Goal: Task Accomplishment & Management: Manage account settings

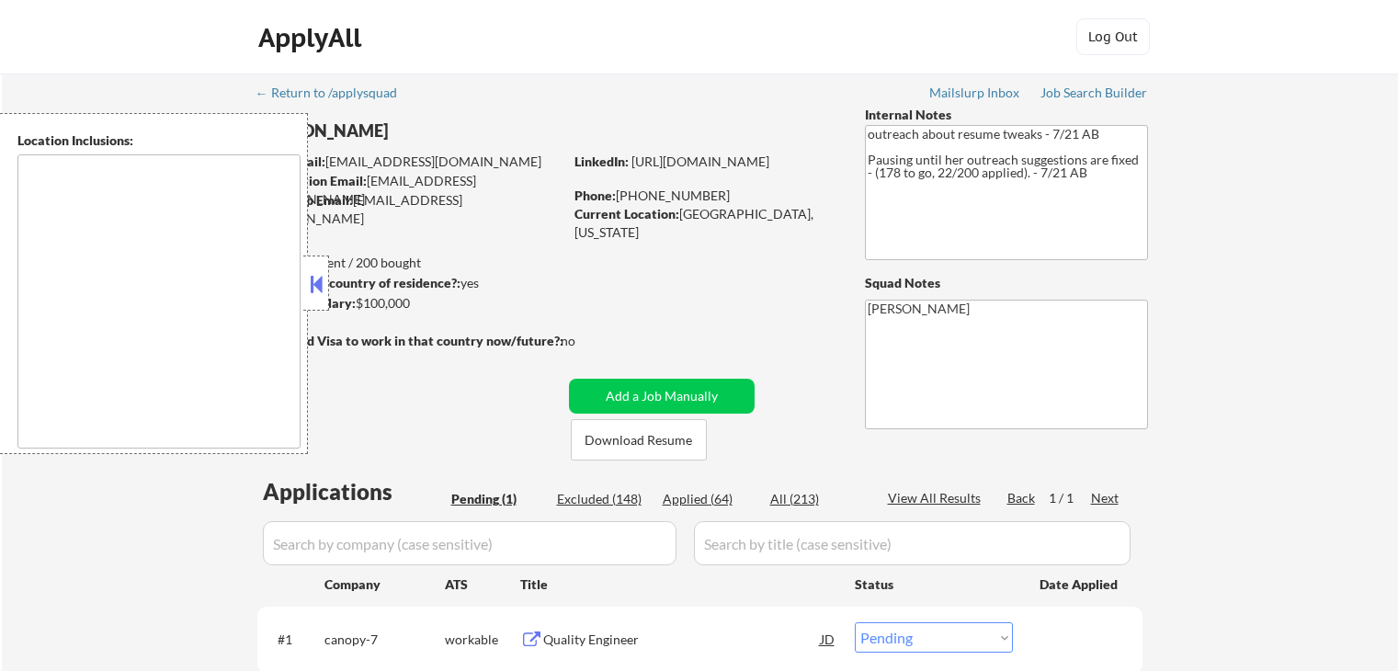
select select ""pending""
click at [1221, 330] on div "← Return to /applysquad Mailslurp Inbox Job Search Builder [PERSON_NAME] User E…" at bounding box center [700, 413] width 1396 height 679
click at [322, 289] on button at bounding box center [316, 284] width 20 height 28
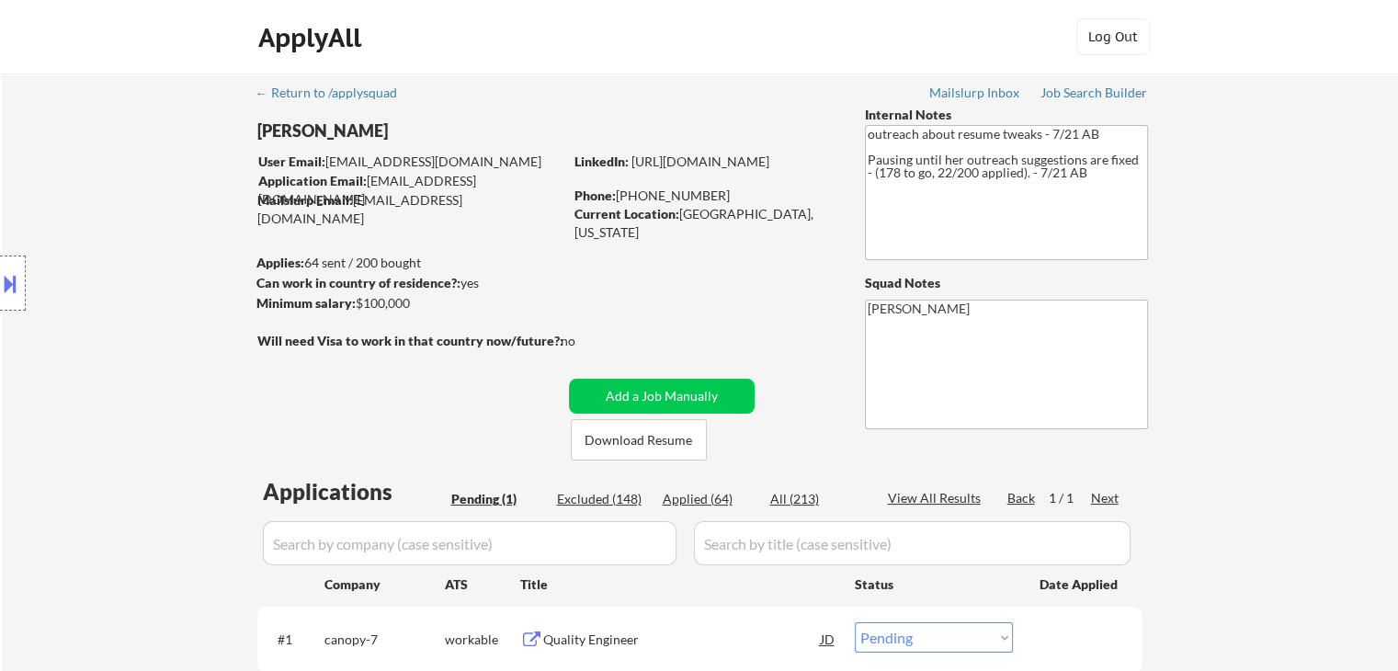
scroll to position [276, 0]
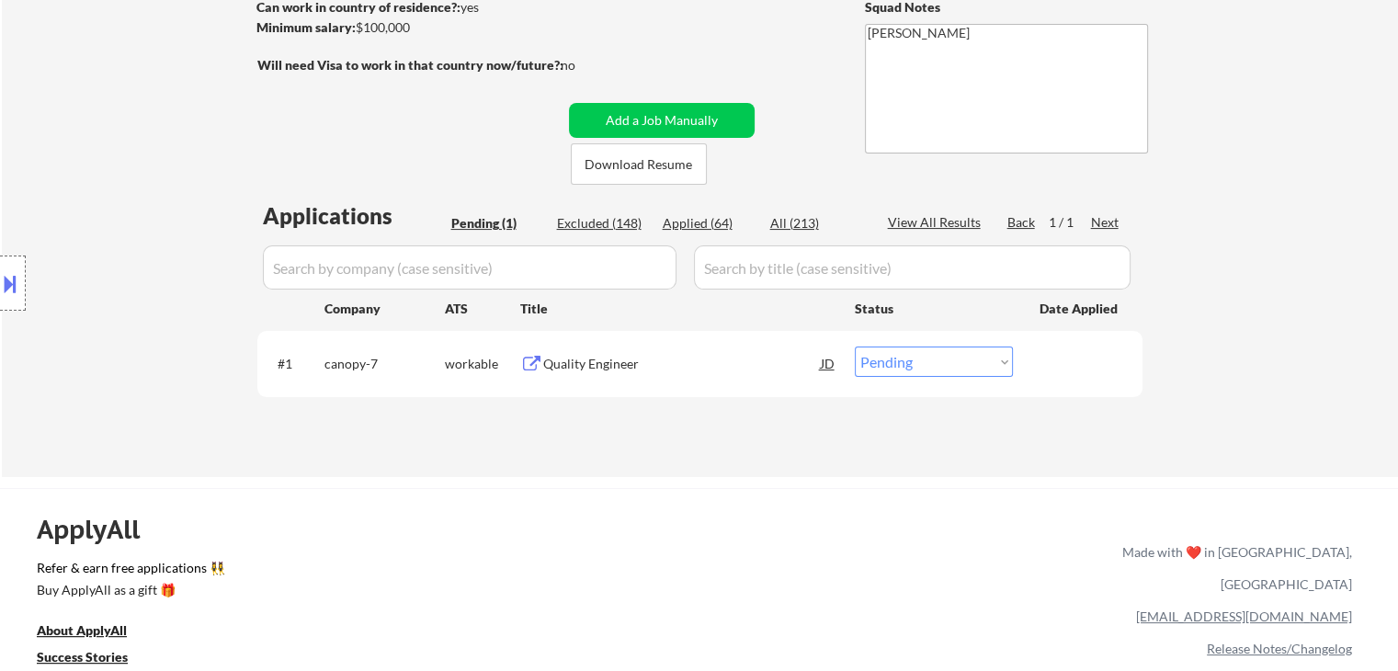
click at [599, 361] on div "Quality Engineer" at bounding box center [682, 364] width 278 height 18
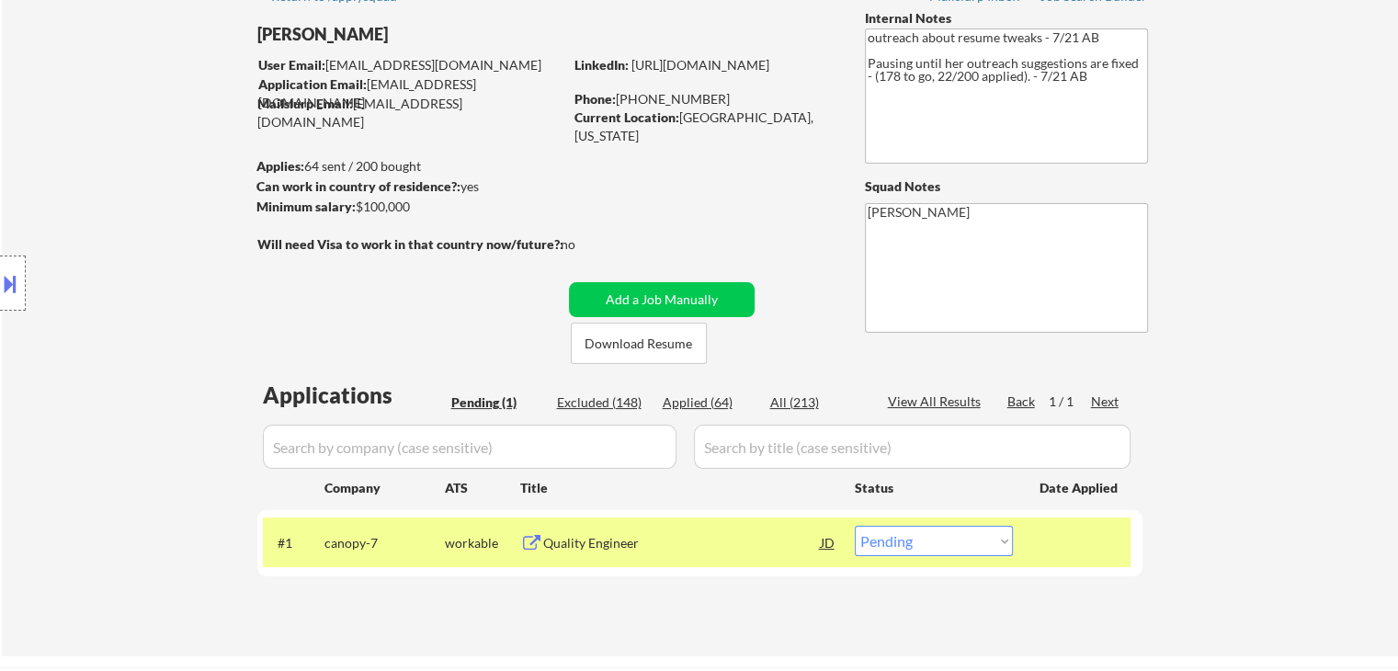
scroll to position [0, 0]
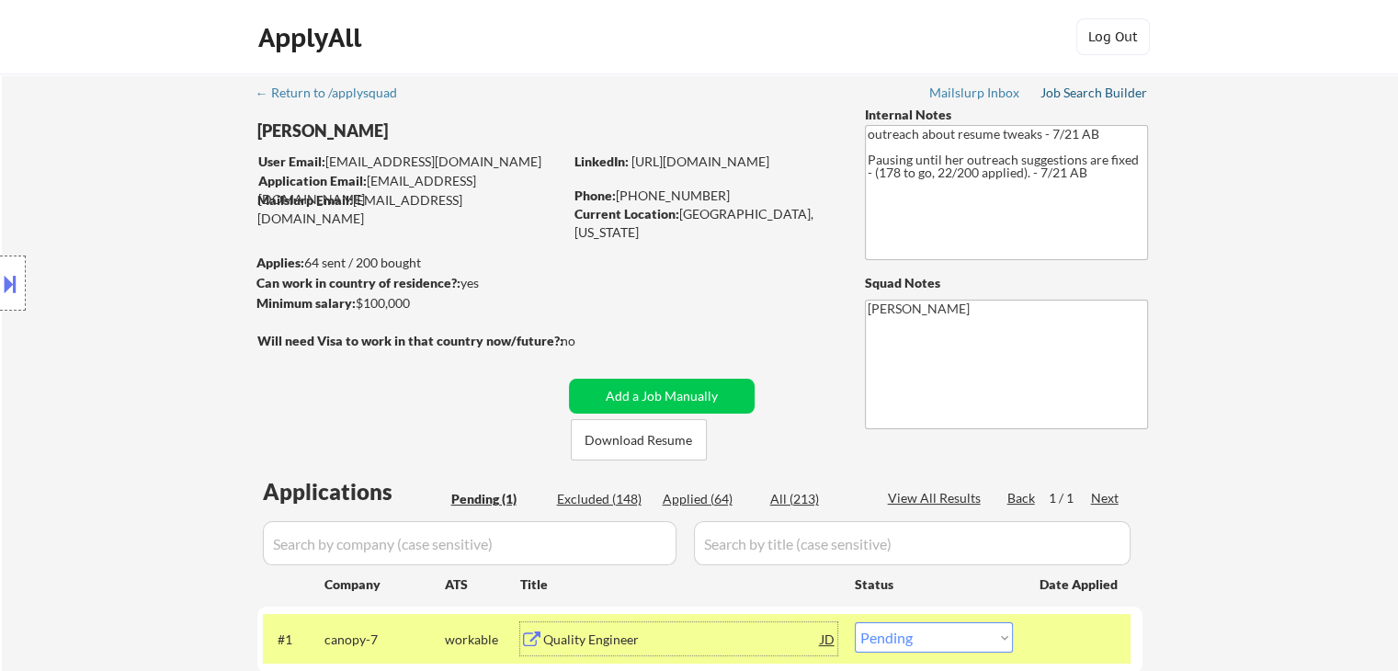
drag, startPoint x: 1105, startPoint y: 88, endPoint x: 1093, endPoint y: 97, distance: 15.8
click at [1105, 88] on div "Job Search Builder" at bounding box center [1094, 92] width 108 height 13
select select ""pending""
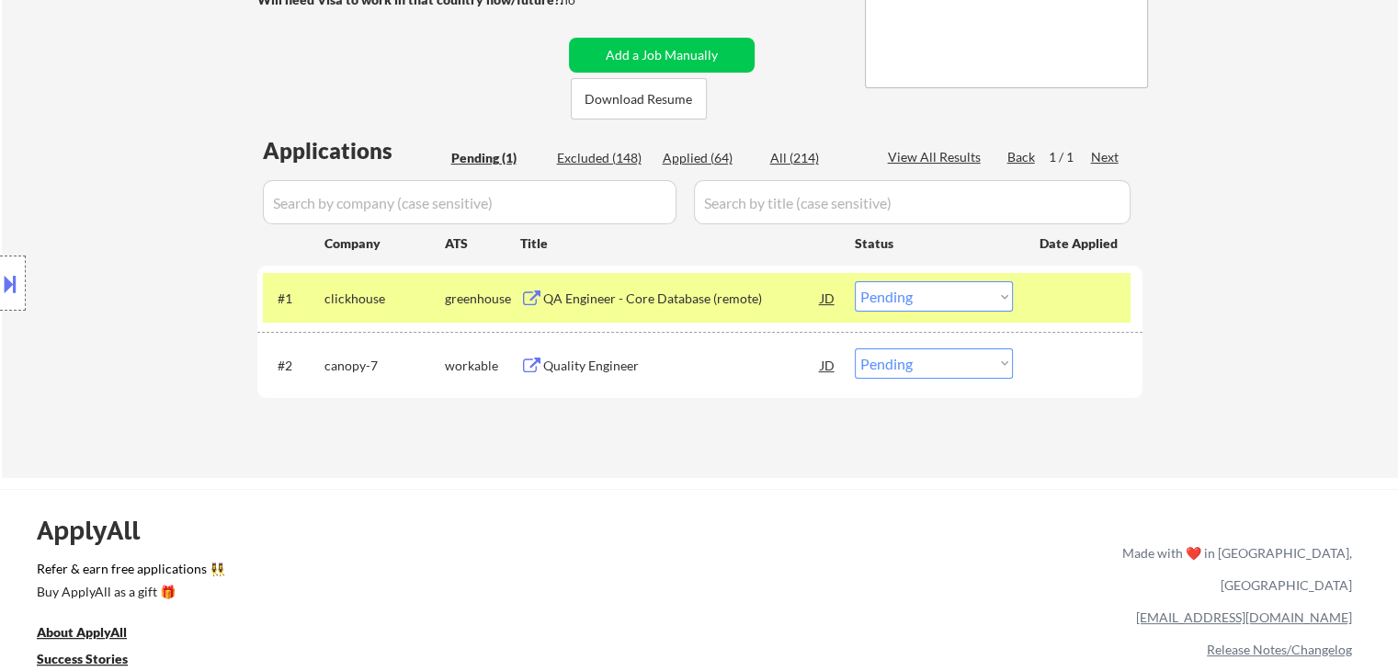
scroll to position [368, 0]
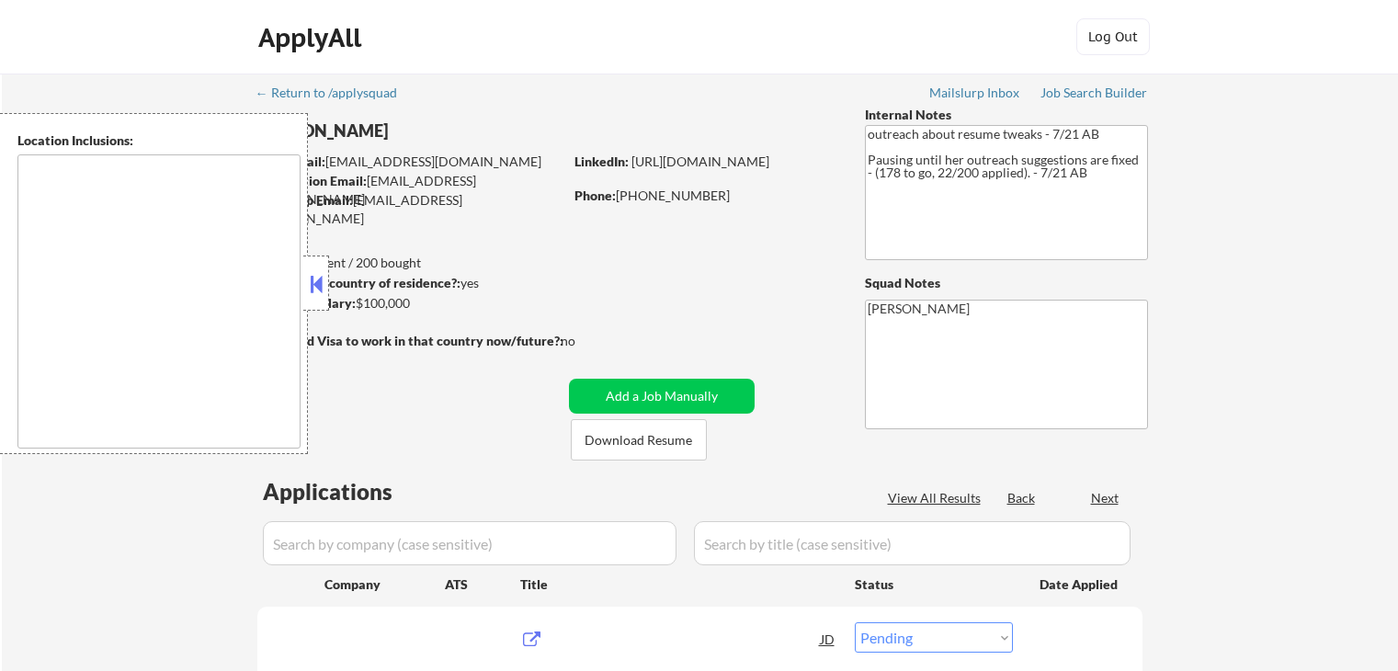
select select ""pending""
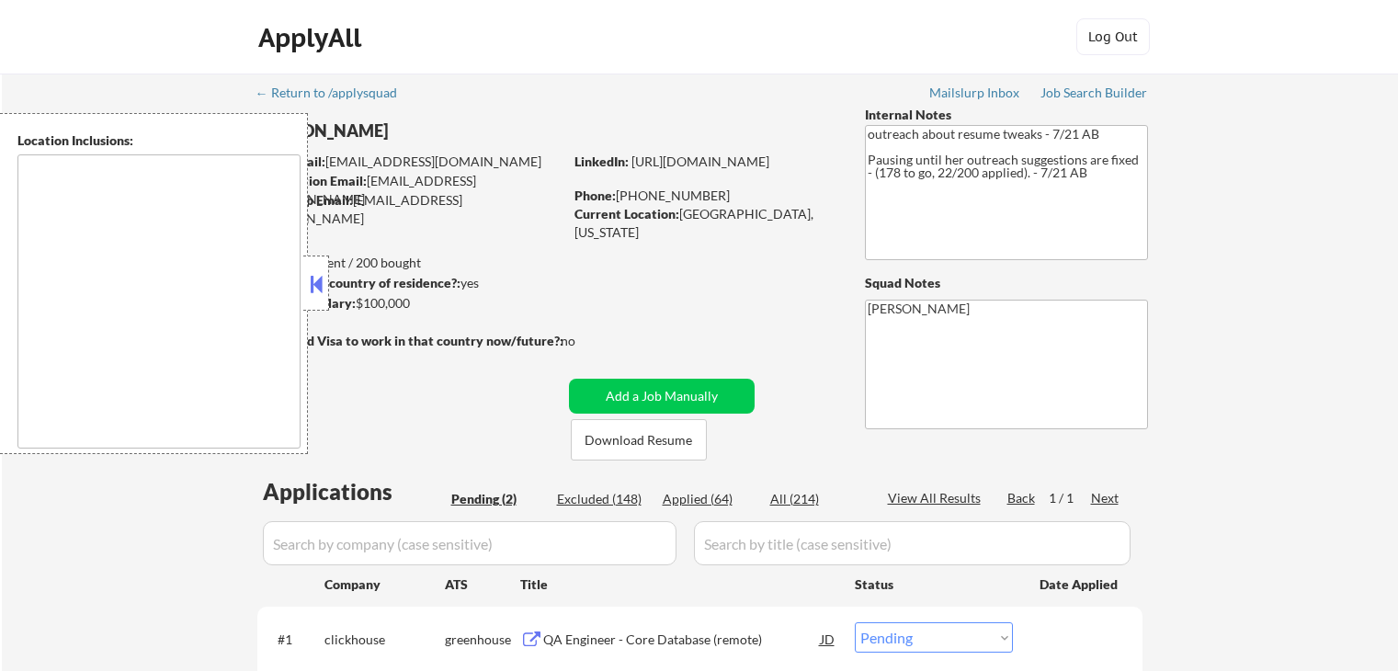
scroll to position [368, 0]
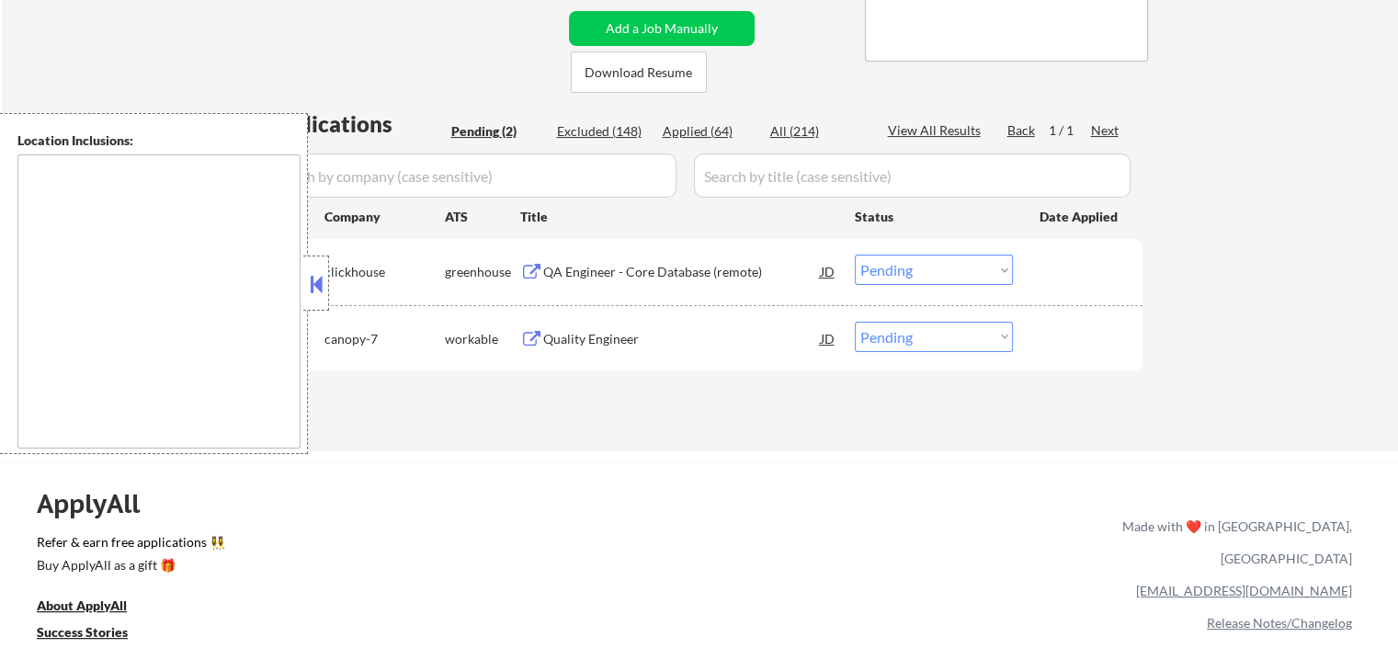
click at [323, 288] on button at bounding box center [316, 284] width 20 height 28
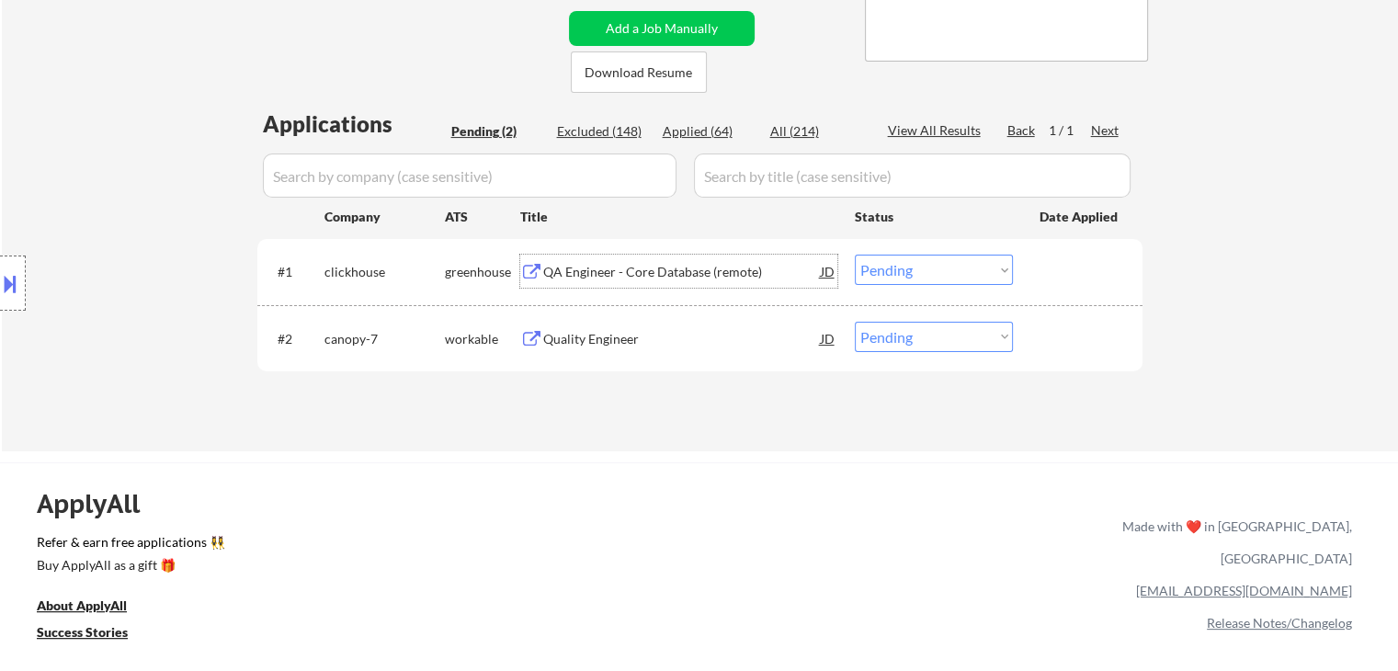
click at [717, 271] on div "QA Engineer - Core Database (remote)" at bounding box center [682, 272] width 278 height 18
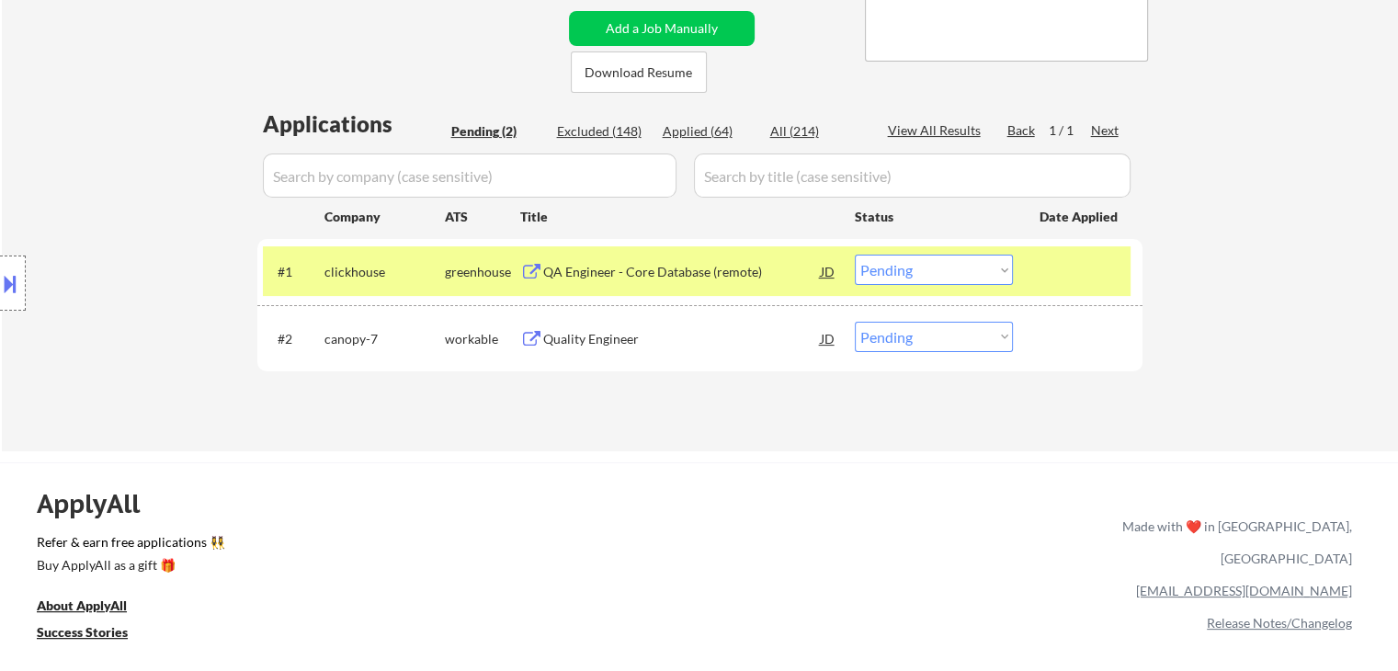
click at [610, 331] on div "Quality Engineer" at bounding box center [682, 339] width 278 height 18
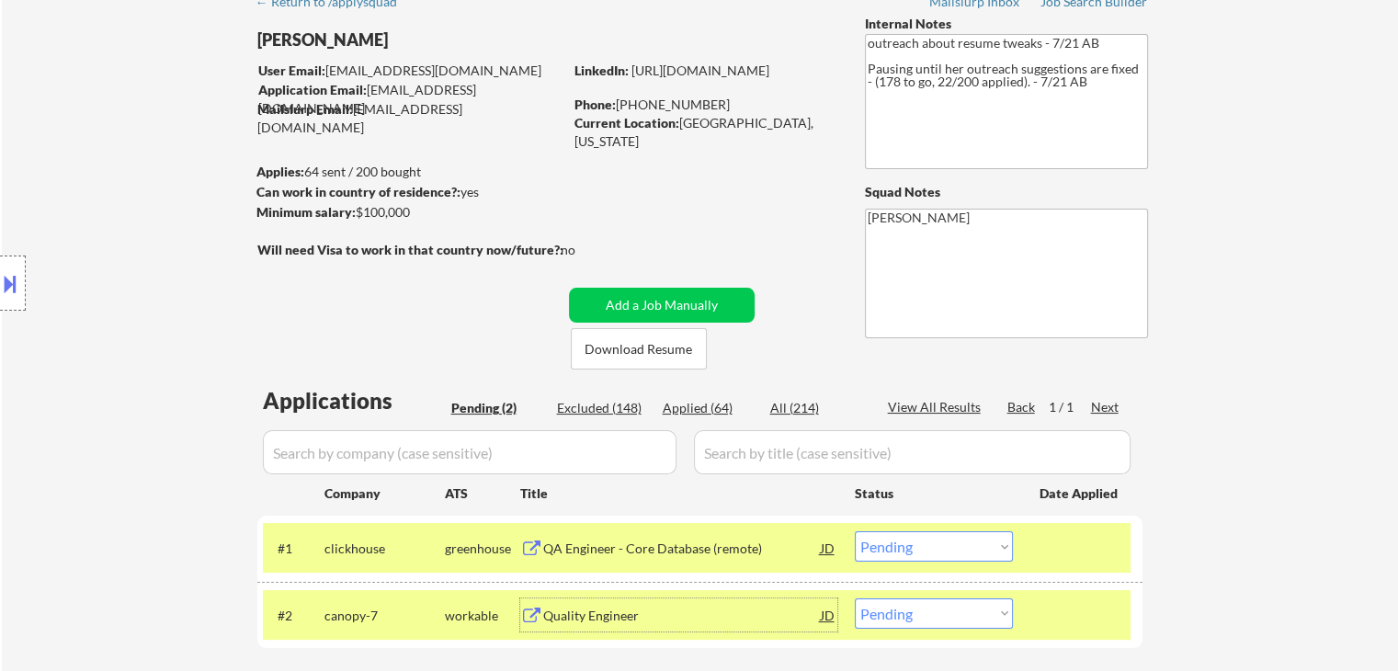
scroll to position [0, 0]
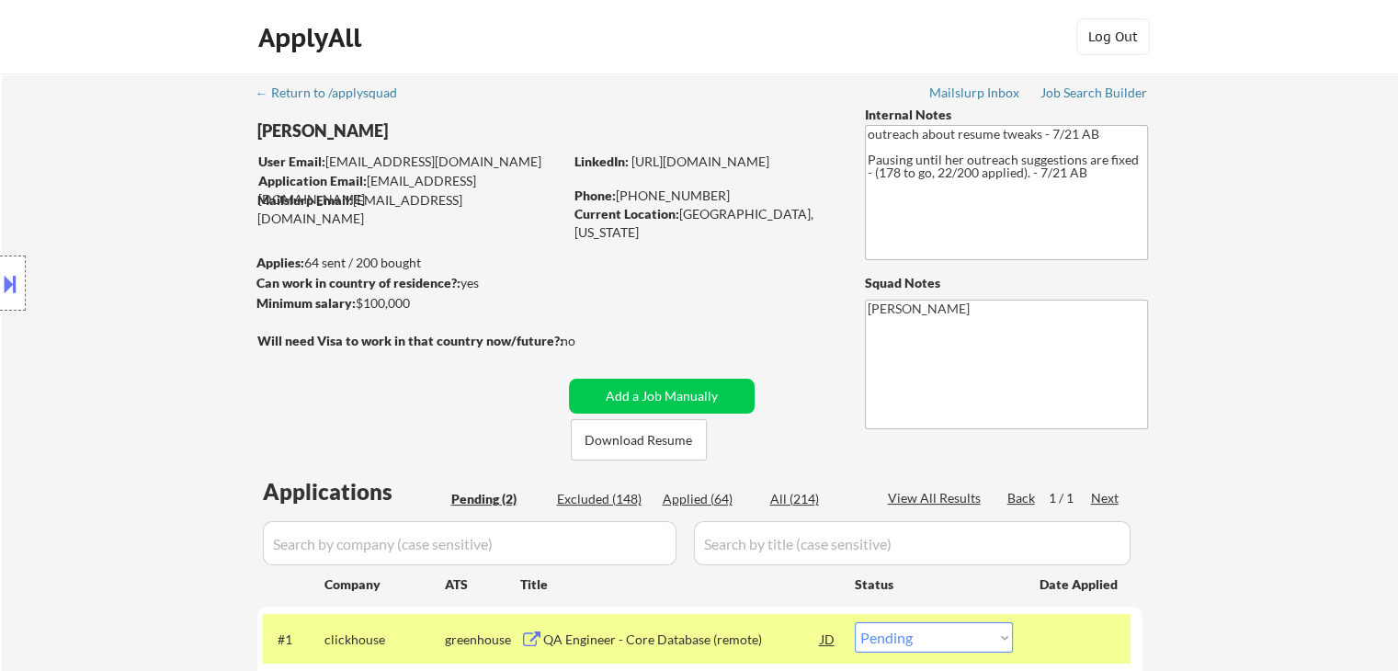
click at [445, 404] on div "← Return to /applysquad Mailslurp Inbox Job Search Builder Zenzi Ali User Email…" at bounding box center [700, 439] width 917 height 731
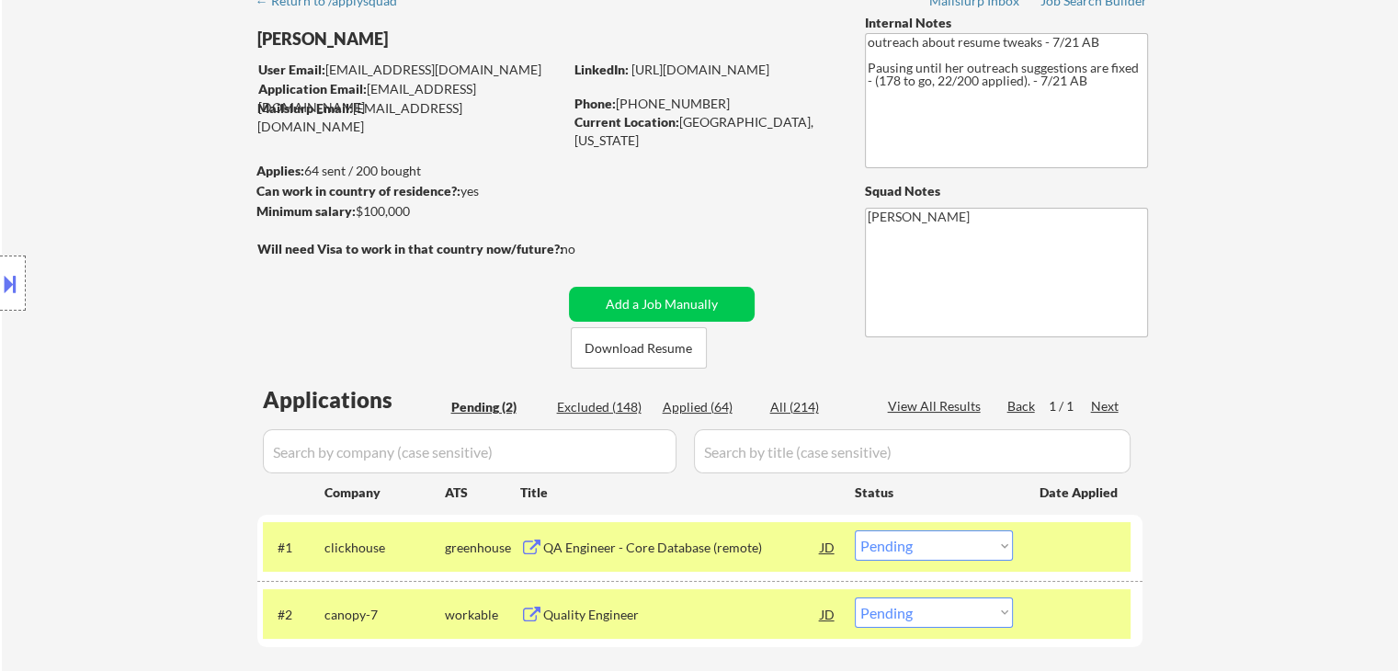
scroll to position [184, 0]
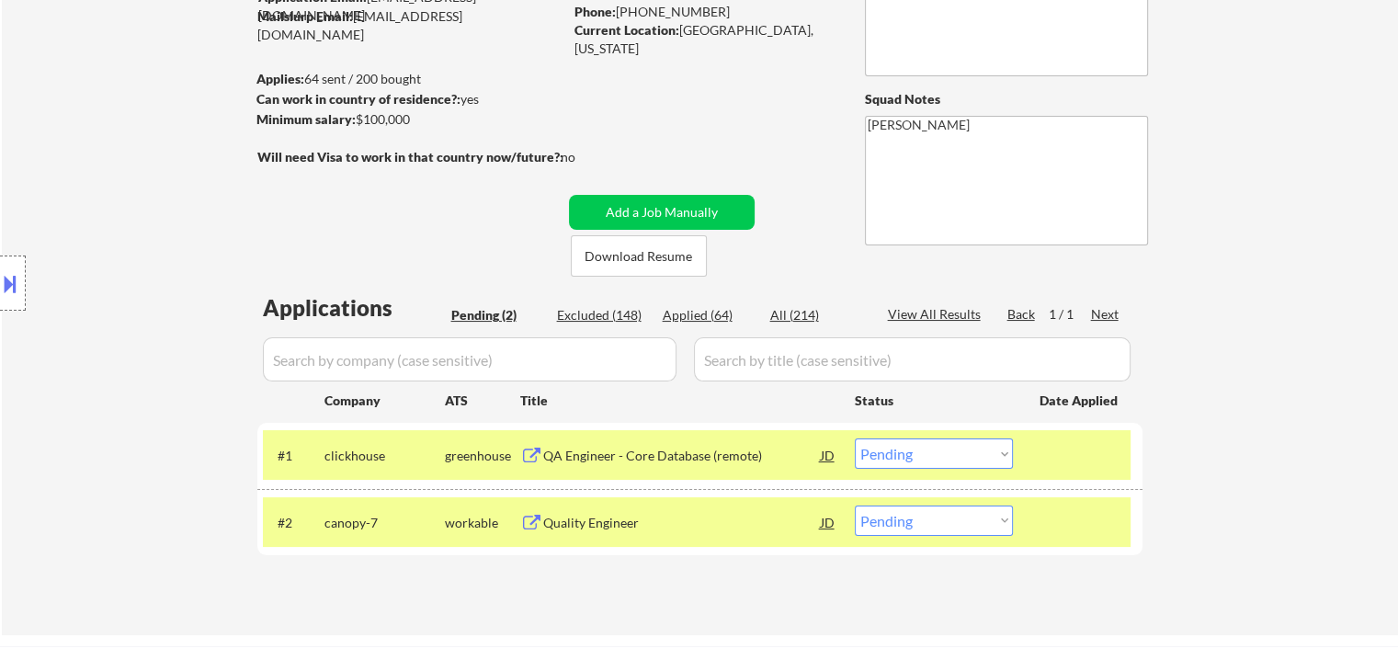
click at [916, 525] on select "Choose an option... Pending Applied Excluded (Questions) Excluded (Expired) Exc…" at bounding box center [934, 520] width 158 height 30
select select ""excluded__location_""
click at [855, 505] on select "Choose an option... Pending Applied Excluded (Questions) Excluded (Expired) Exc…" at bounding box center [934, 520] width 158 height 30
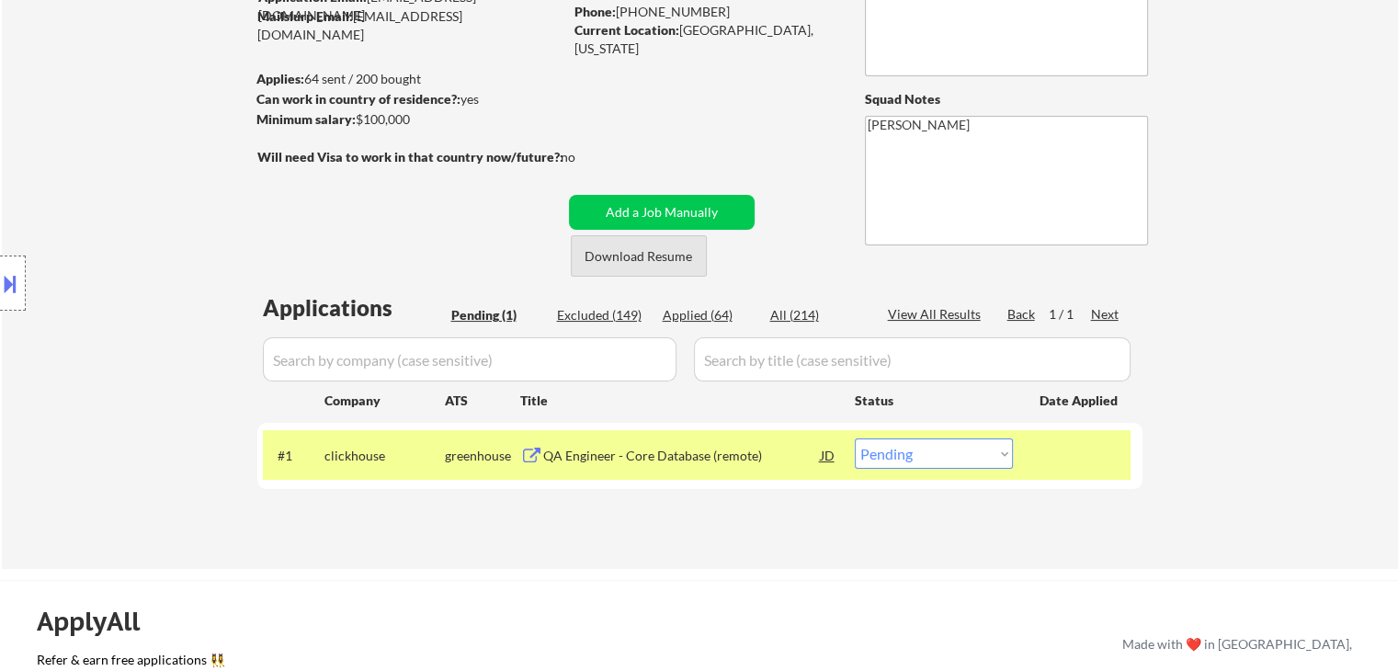
click at [662, 257] on button "Download Resume" at bounding box center [639, 255] width 136 height 41
click at [1309, 209] on div "← Return to /applysquad Mailslurp Inbox Job Search Builder Zenzi Ali User Email…" at bounding box center [700, 229] width 1396 height 679
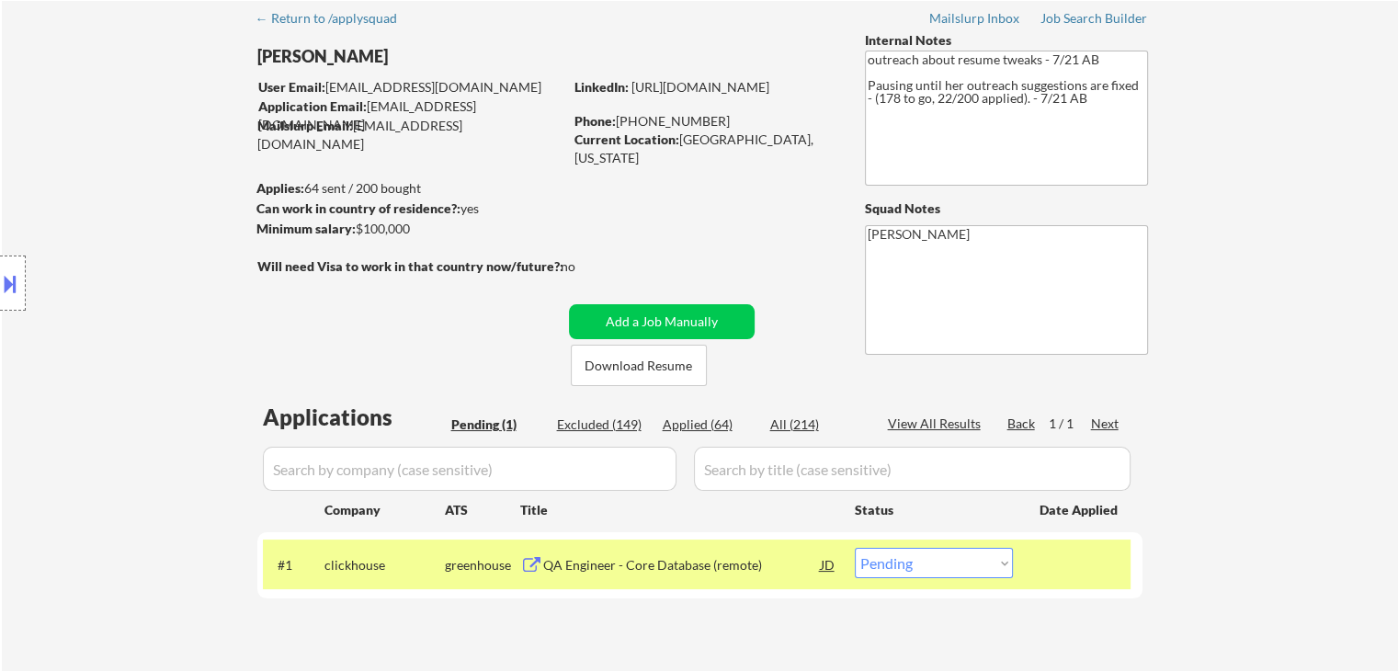
scroll to position [0, 0]
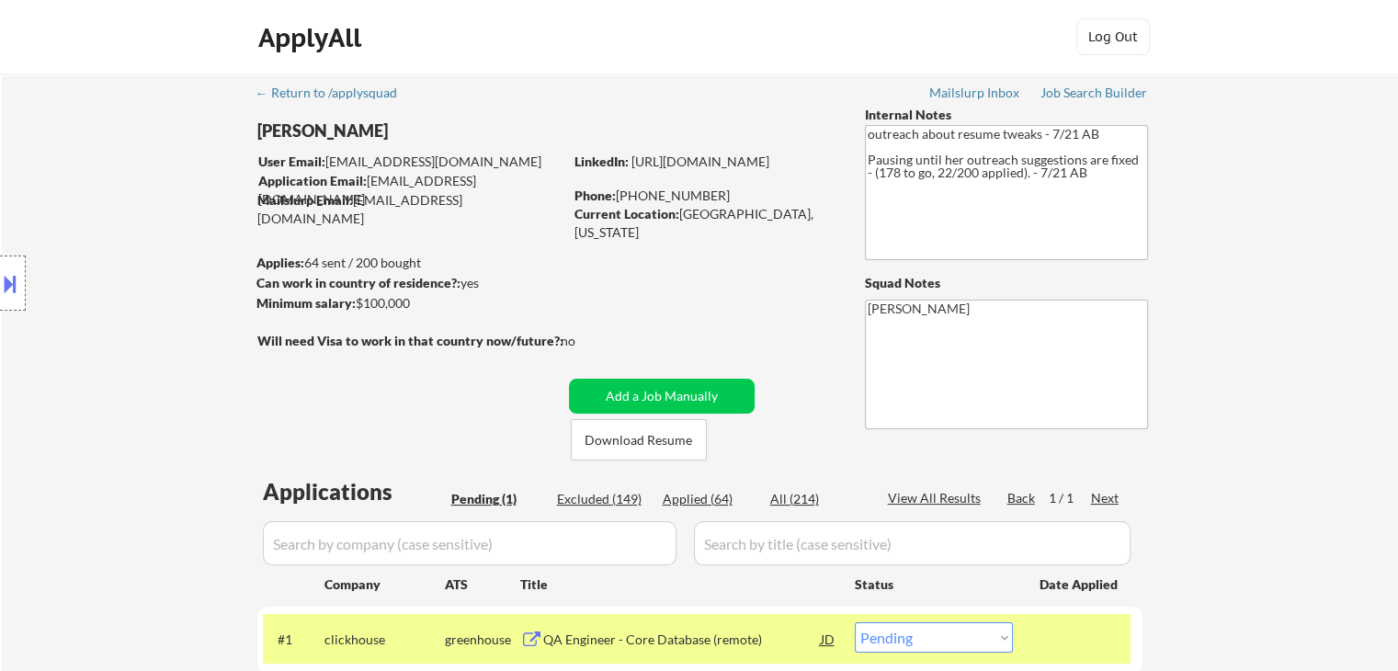
click at [378, 403] on div "← Return to /applysquad Mailslurp Inbox Job Search Builder Zenzi Ali User Email…" at bounding box center [700, 406] width 917 height 664
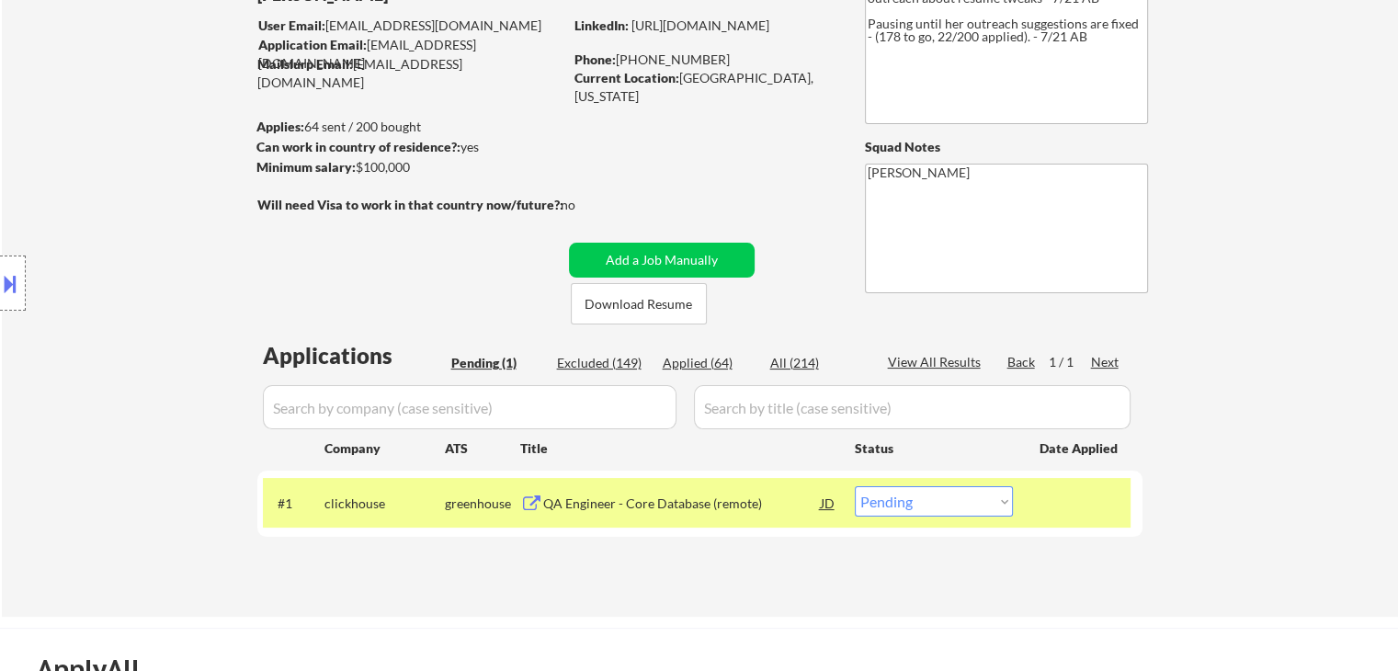
scroll to position [184, 0]
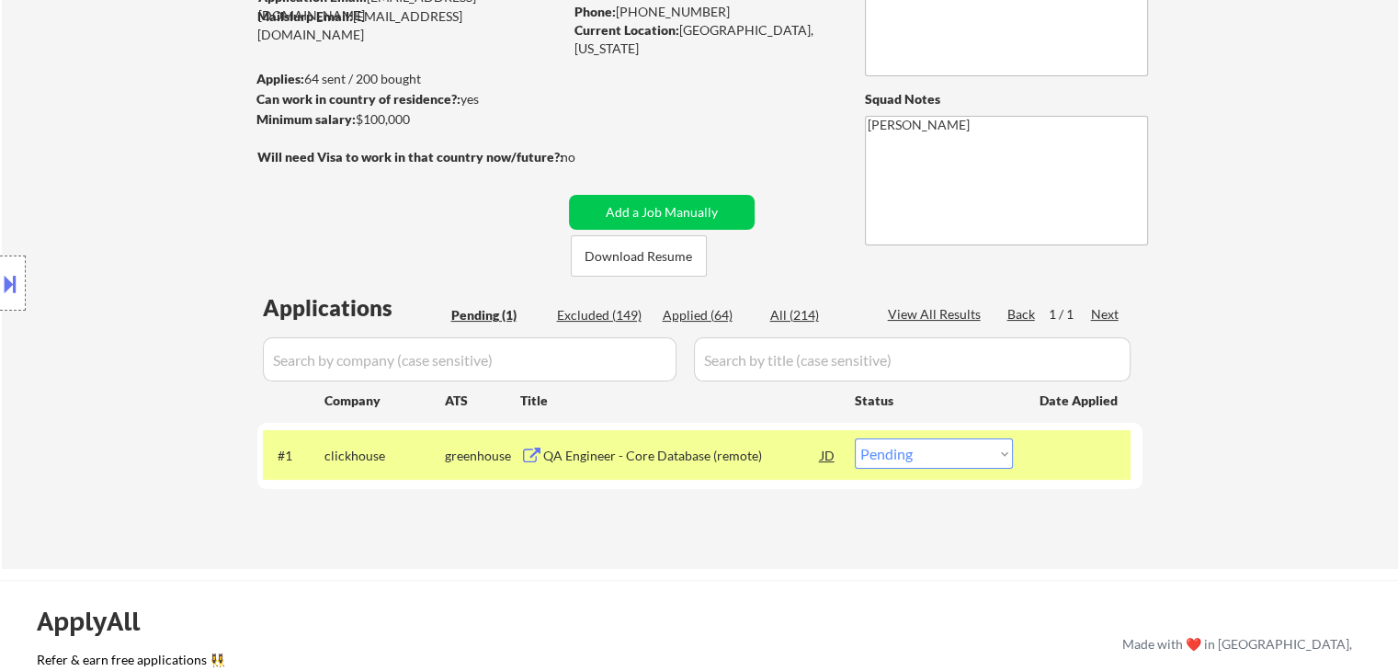
click at [913, 459] on select "Choose an option... Pending Applied Excluded (Questions) Excluded (Expired) Exc…" at bounding box center [934, 453] width 158 height 30
select select ""applied""
click at [855, 438] on select "Choose an option... Pending Applied Excluded (Questions) Excluded (Expired) Exc…" at bounding box center [934, 453] width 158 height 30
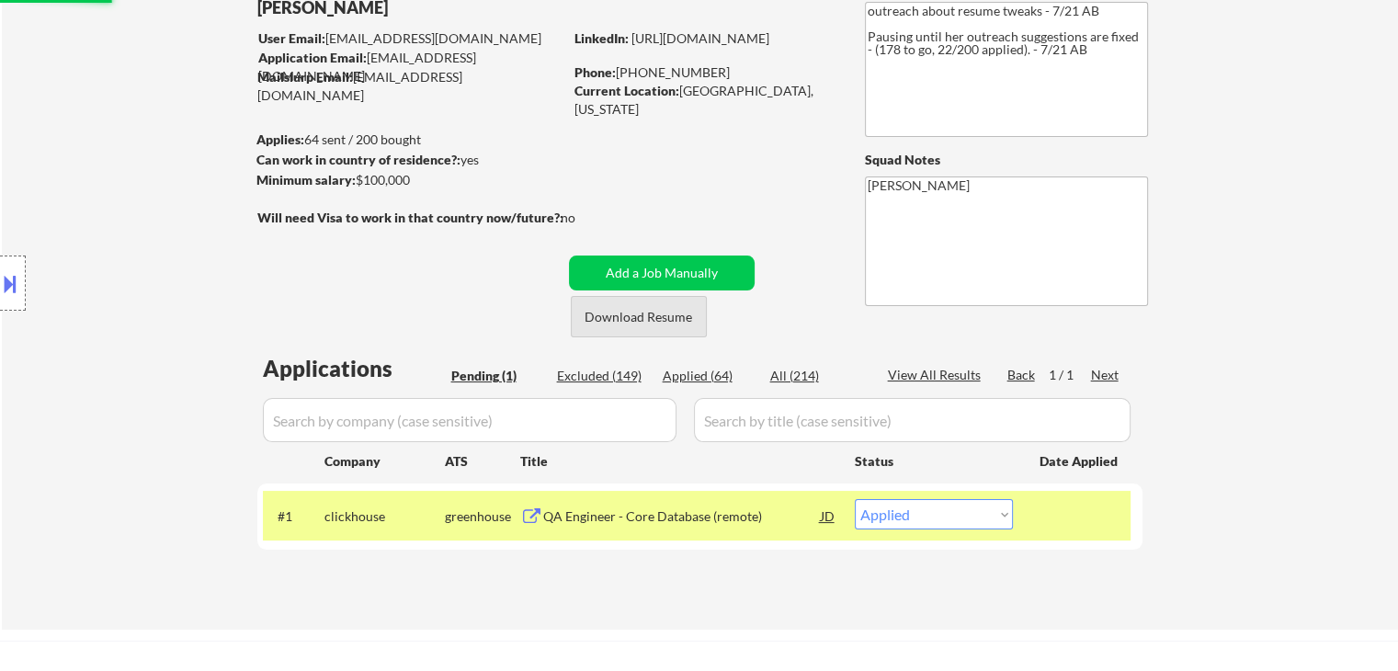
scroll to position [92, 0]
